Goal: Task Accomplishment & Management: Manage account settings

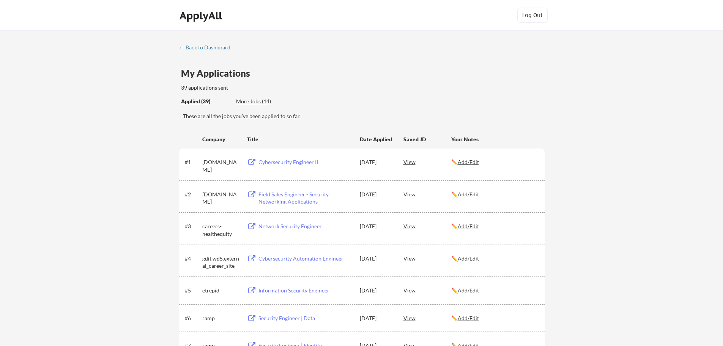
scroll to position [38, 0]
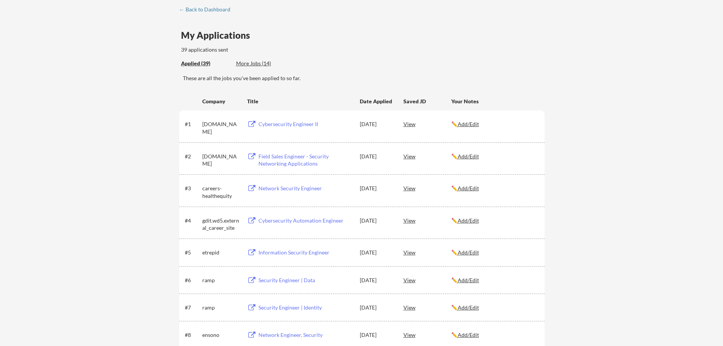
click at [263, 63] on div "More Jobs (14)" at bounding box center [264, 64] width 56 height 8
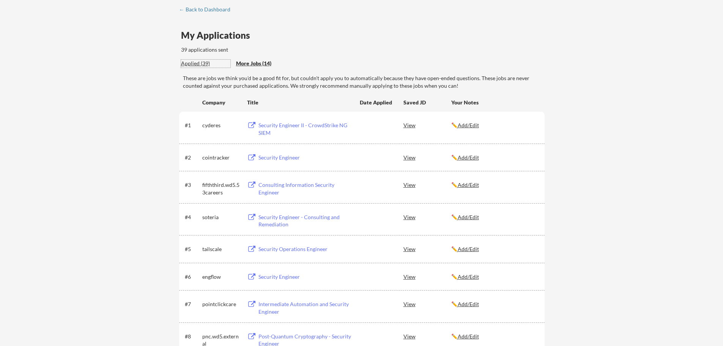
click at [197, 61] on div "Applied (39)" at bounding box center [205, 64] width 49 height 8
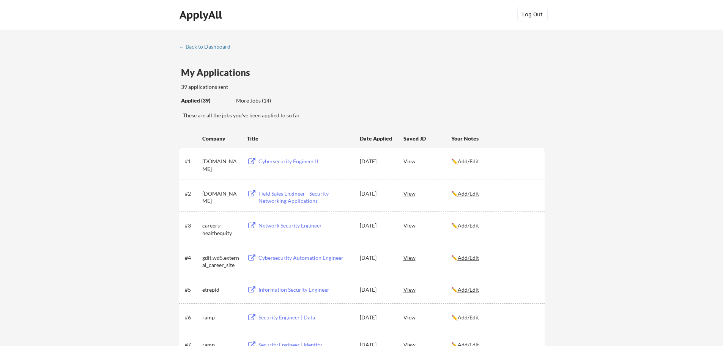
scroll to position [0, 0]
click at [209, 47] on div "← Back to Dashboard" at bounding box center [207, 47] width 57 height 5
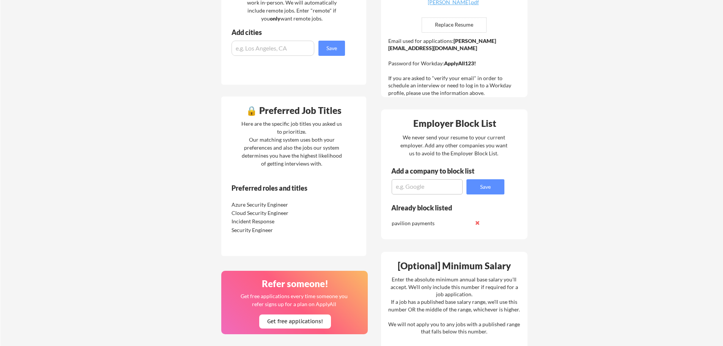
scroll to position [228, 0]
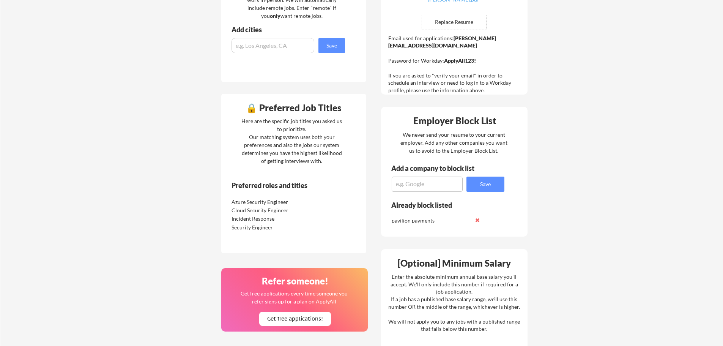
click at [249, 228] on div "Security Engineer" at bounding box center [272, 228] width 80 height 8
click at [250, 202] on div "Azure Security Engineer" at bounding box center [272, 202] width 80 height 8
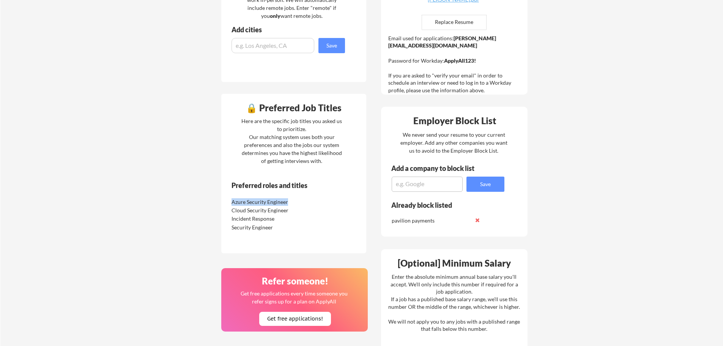
click at [250, 202] on div "Azure Security Engineer" at bounding box center [272, 202] width 80 height 8
click at [260, 209] on div "Cloud Security Engineer" at bounding box center [272, 211] width 80 height 8
click at [254, 217] on div "Incident Response" at bounding box center [272, 219] width 80 height 8
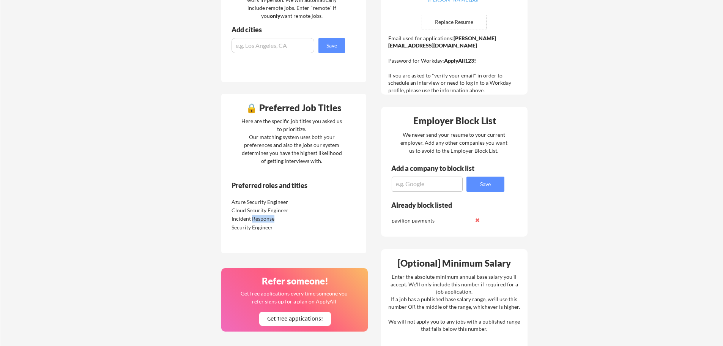
click at [254, 217] on div "Incident Response" at bounding box center [272, 219] width 80 height 8
click at [252, 226] on div "Security Engineer" at bounding box center [272, 228] width 80 height 8
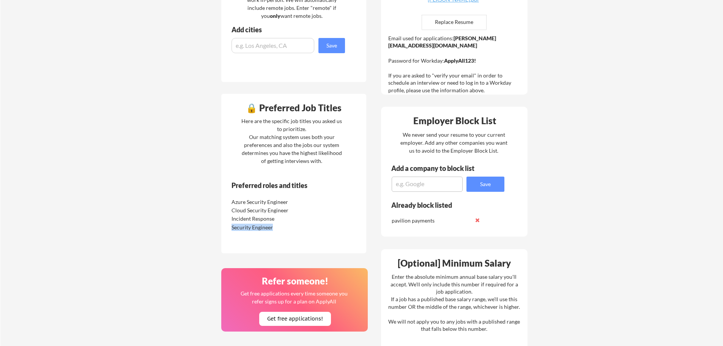
click at [252, 226] on div "Security Engineer" at bounding box center [272, 228] width 80 height 8
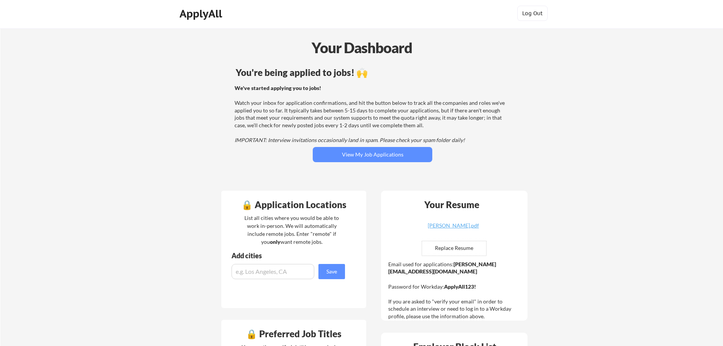
scroll to position [0, 0]
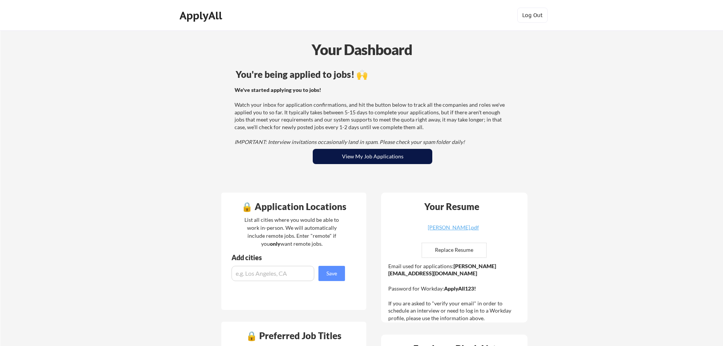
click at [388, 155] on button "View My Job Applications" at bounding box center [373, 156] width 120 height 15
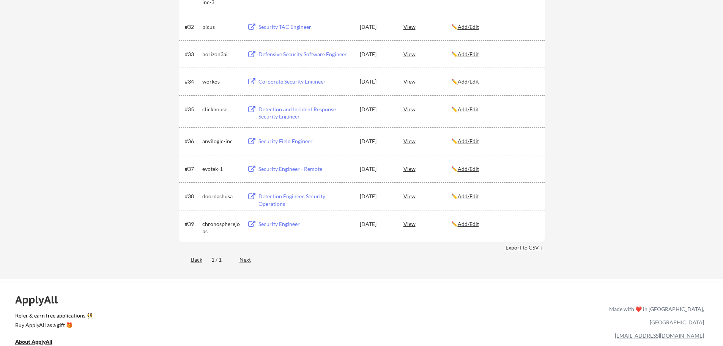
scroll to position [1125, 0]
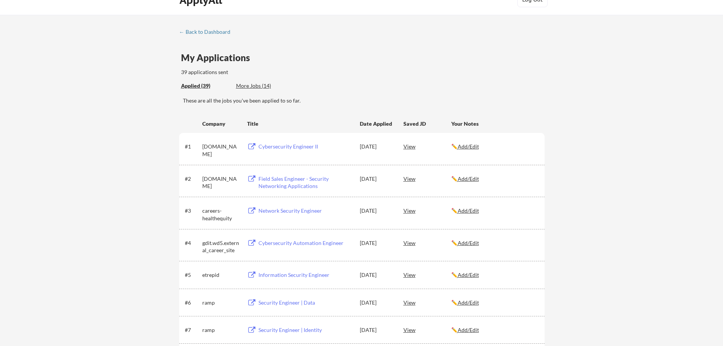
scroll to position [0, 0]
